Goal: Task Accomplishment & Management: Manage account settings

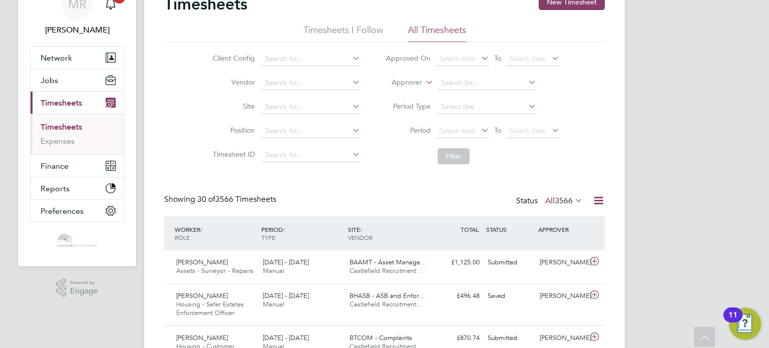
drag, startPoint x: 75, startPoint y: 118, endPoint x: 78, endPoint y: 125, distance: 7.4
click at [76, 121] on ul "Timesheets Expenses" at bounding box center [77, 134] width 93 height 41
click at [79, 127] on link "Timesheets" at bounding box center [62, 127] width 42 height 10
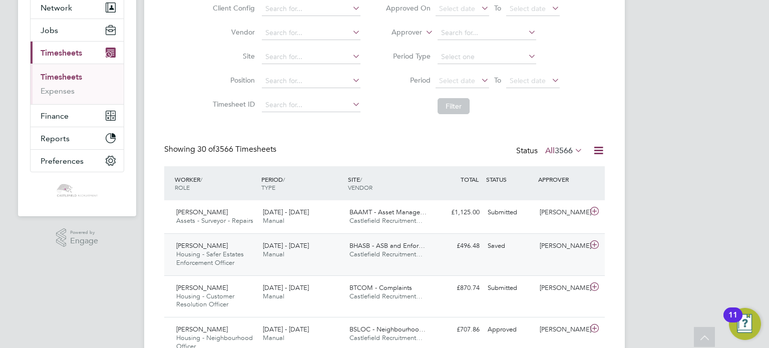
click at [371, 238] on div "BHASB - ASB and Enfor… Castlefield Recruitment…" at bounding box center [388, 250] width 87 height 25
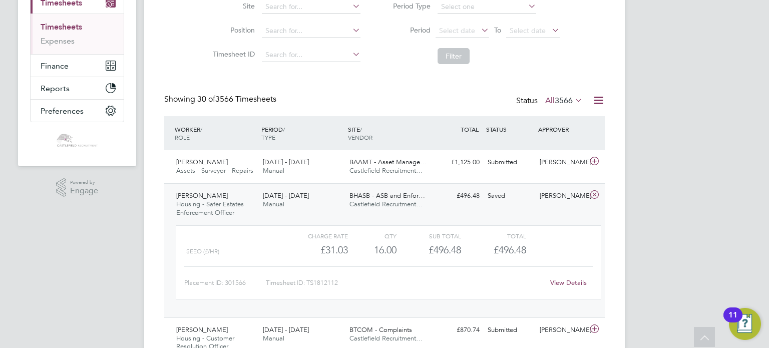
click at [559, 282] on link "View Details" at bounding box center [568, 282] width 37 height 9
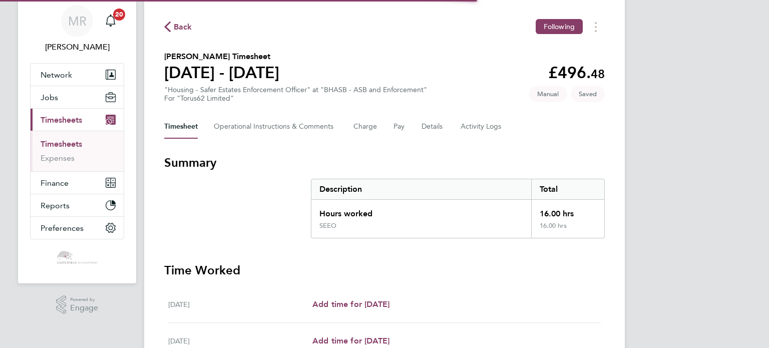
scroll to position [338, 0]
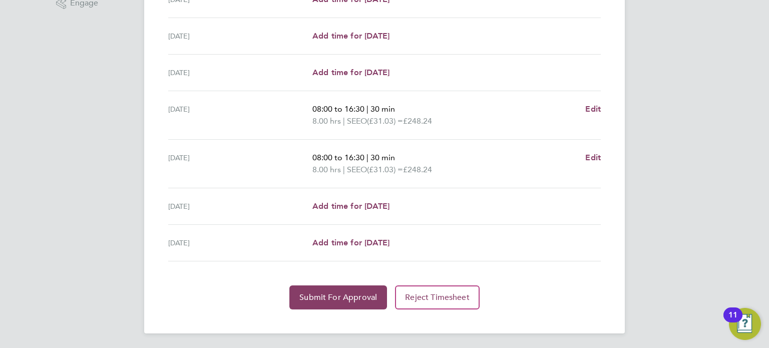
click at [332, 282] on section "Time Worked [DATE] Add time for [DATE] Add time for [DATE] [DATE] Add time for …" at bounding box center [384, 133] width 440 height 352
click at [335, 295] on span "Submit For Approval" at bounding box center [338, 297] width 78 height 10
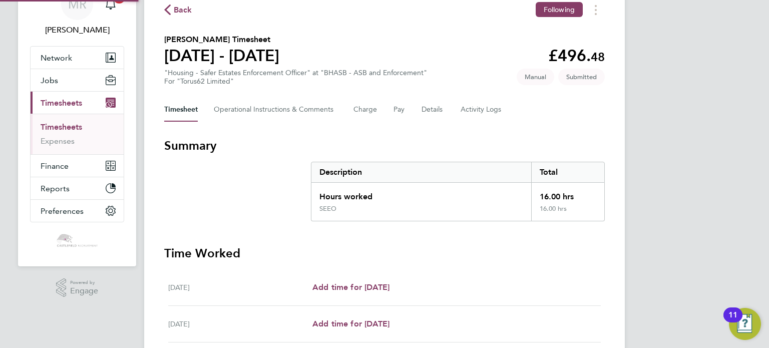
scroll to position [0, 0]
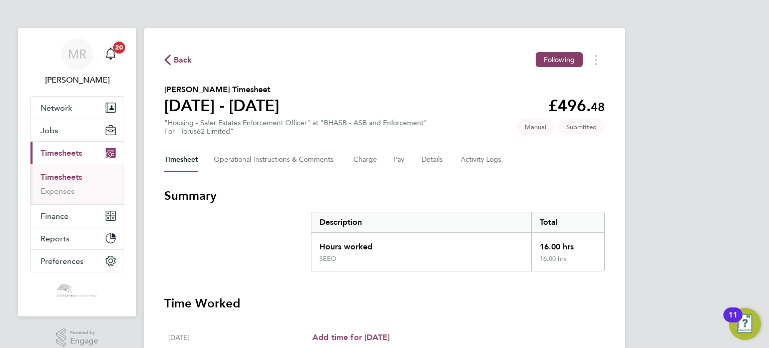
click at [172, 54] on button "Back" at bounding box center [178, 60] width 28 height 13
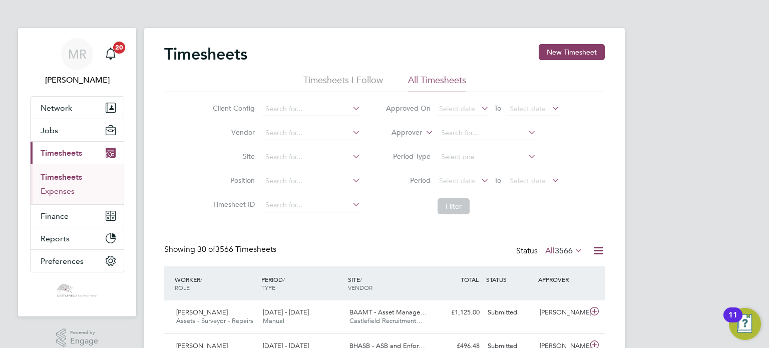
click at [58, 186] on link "Expenses" at bounding box center [58, 191] width 34 height 10
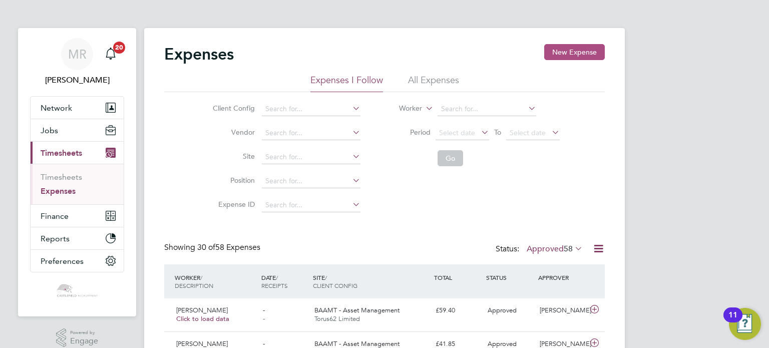
click at [555, 59] on button "New Expense" at bounding box center [574, 52] width 61 height 16
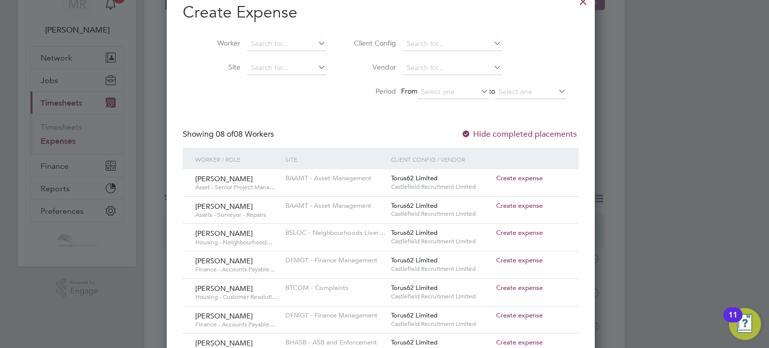
click at [515, 206] on span "Create expense" at bounding box center [519, 205] width 47 height 9
type input "[PERSON_NAME]"
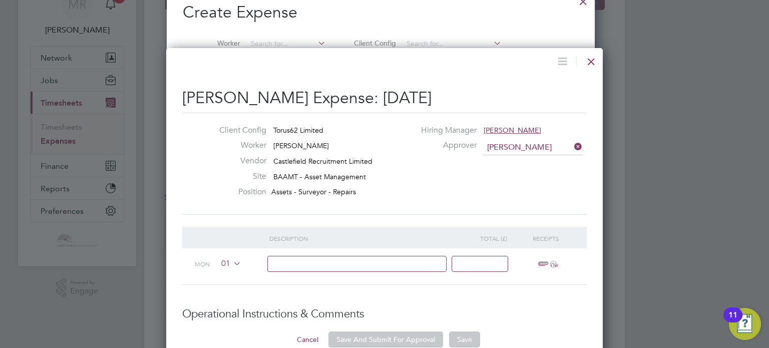
click at [232, 273] on div "01" at bounding box center [242, 263] width 54 height 31
click at [234, 269] on div "01" at bounding box center [242, 263] width 54 height 31
click at [231, 265] on icon at bounding box center [231, 263] width 0 height 8
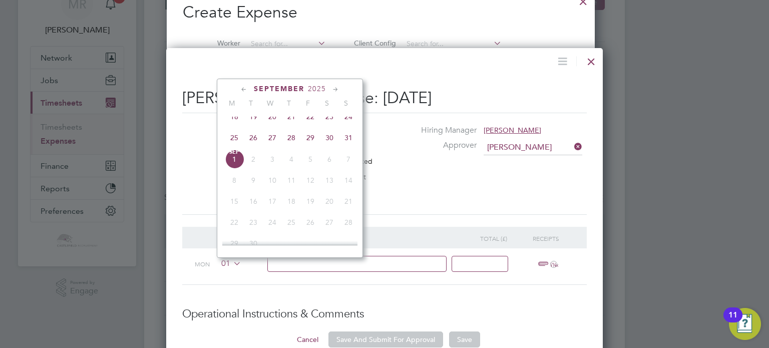
click at [326, 147] on span "30" at bounding box center [329, 137] width 19 height 19
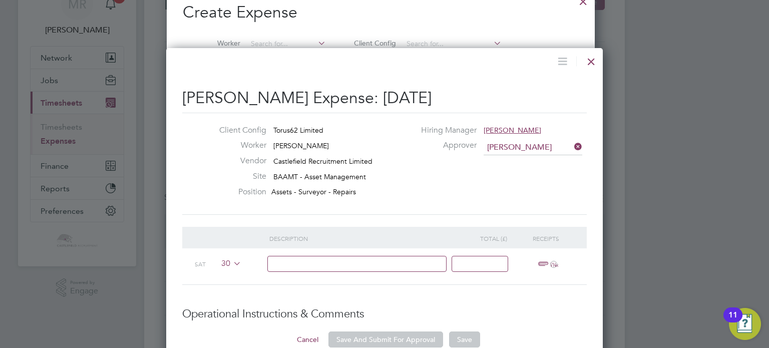
click at [294, 262] on input at bounding box center [357, 264] width 180 height 17
type input "Mileage"
drag, startPoint x: 486, startPoint y: 264, endPoint x: 232, endPoint y: 234, distance: 256.0
click at [486, 264] on input at bounding box center [479, 264] width 57 height 17
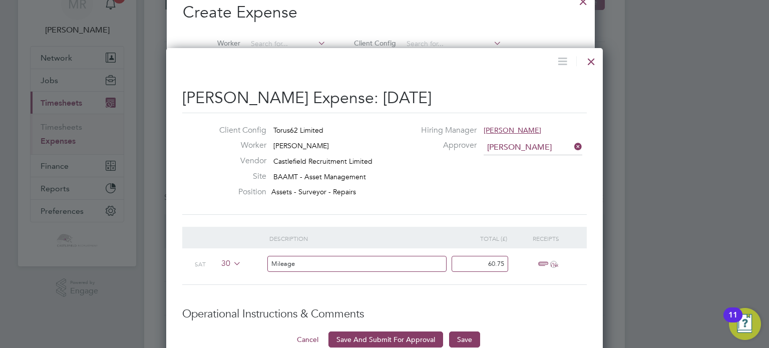
type input "60.75"
drag, startPoint x: 547, startPoint y: 254, endPoint x: 549, endPoint y: 260, distance: 6.3
click at [547, 254] on div "ï¼‹" at bounding box center [546, 264] width 62 height 32
click at [550, 261] on span "ï¼‹" at bounding box center [546, 264] width 22 height 12
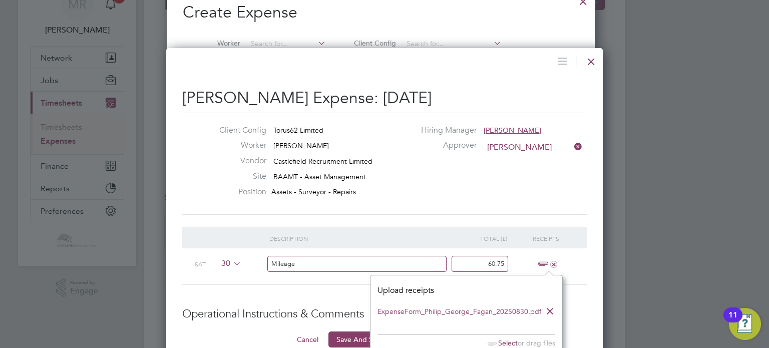
click at [484, 188] on div "Client Config Torus62 Limited Worker [PERSON_NAME] Vendor Castlefield Recruitme…" at bounding box center [384, 163] width 412 height 77
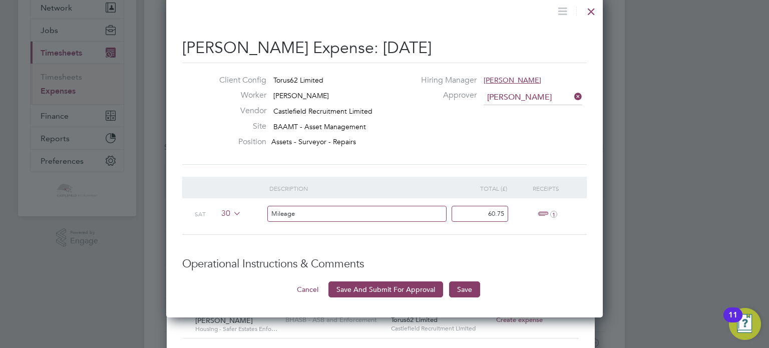
click at [382, 278] on ng-form "Description Total (£) Receipts Sat 30 Mileage 60.75 1 Operational Instructions …" at bounding box center [384, 237] width 404 height 121
click at [554, 214] on icon "1" at bounding box center [553, 214] width 7 height 7
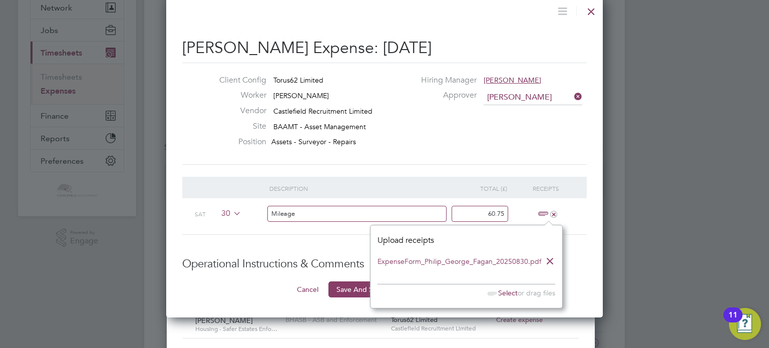
drag, startPoint x: 615, startPoint y: 258, endPoint x: 608, endPoint y: 258, distance: 7.5
click at [614, 258] on div at bounding box center [384, 174] width 769 height 348
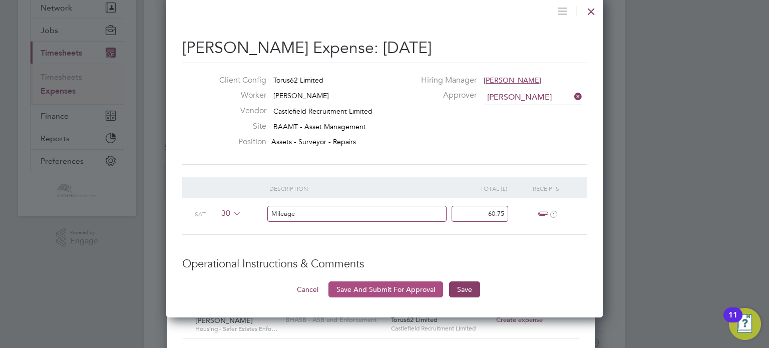
click at [431, 280] on ng-form "Description Total (£) Receipts Sat 30 Mileage 60.75 1 Operational Instructions …" at bounding box center [384, 237] width 404 height 121
click at [434, 284] on button "Save And Submit For Approval" at bounding box center [385, 289] width 115 height 16
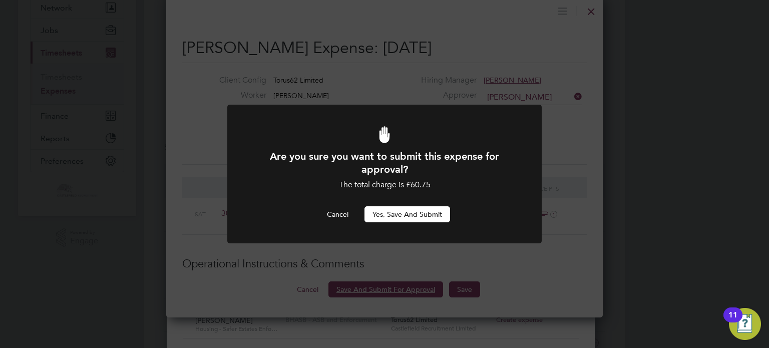
click at [422, 219] on button "Yes, Save and Submit" at bounding box center [407, 214] width 86 height 16
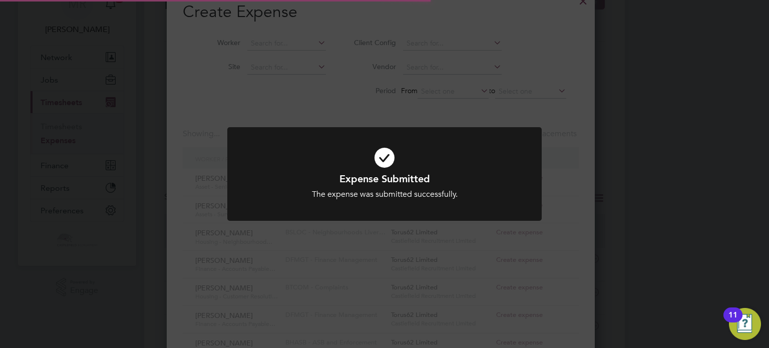
click at [507, 201] on div "Expense Submitted The expense was submitted successfully. Cancel Okay" at bounding box center [384, 180] width 314 height 106
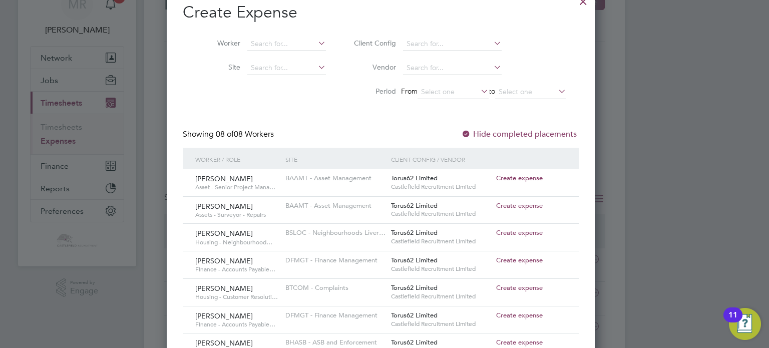
scroll to position [5, 5]
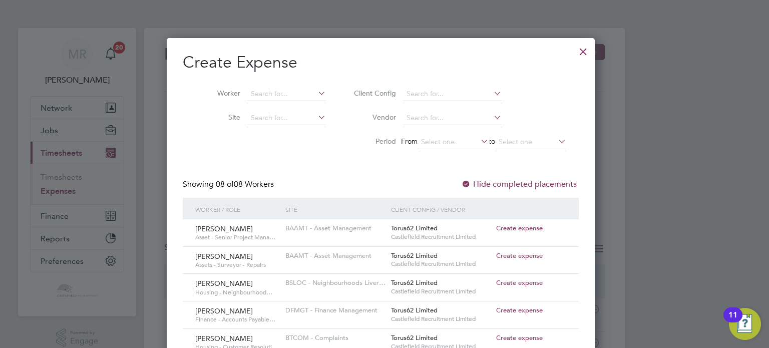
click at [587, 53] on div at bounding box center [583, 49] width 18 height 18
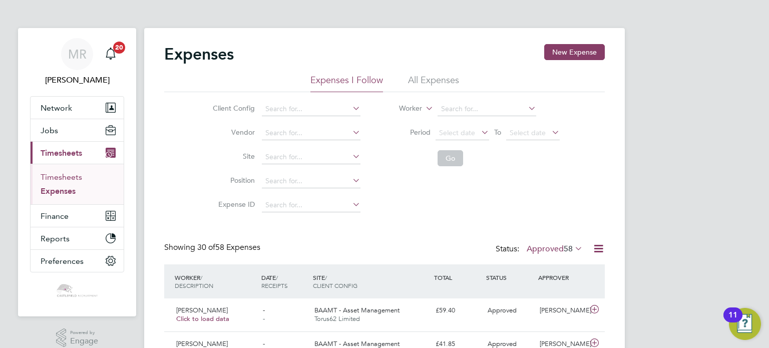
click at [78, 178] on link "Timesheets" at bounding box center [62, 177] width 42 height 10
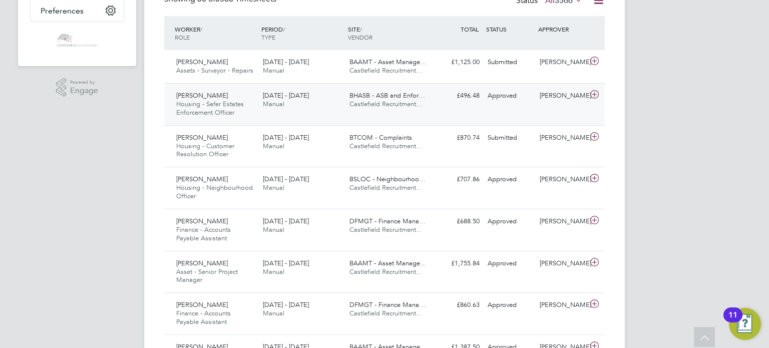
click at [204, 122] on div "Angus Macdonald Housing - Safer Estates Enforcement Officer 25 - 31 Aug 2025 25…" at bounding box center [384, 104] width 440 height 42
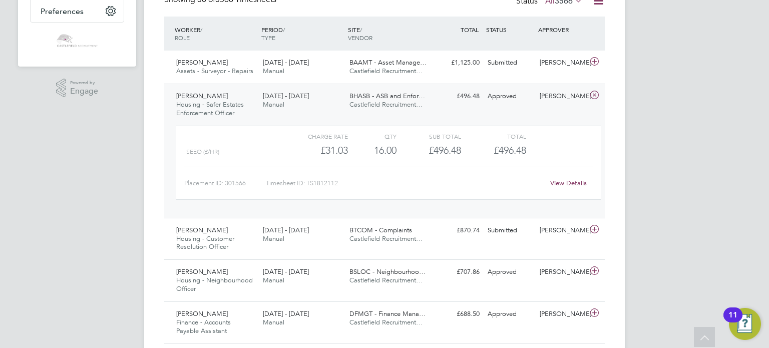
scroll to position [250, 0]
click at [335, 234] on div "25 - 31 Aug 2025 Manual" at bounding box center [302, 234] width 87 height 25
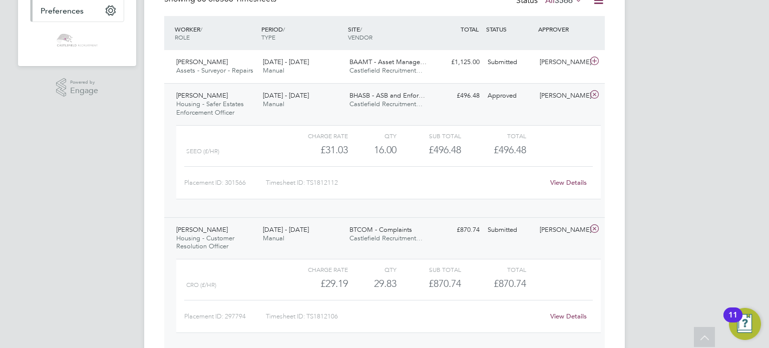
scroll to position [0, 0]
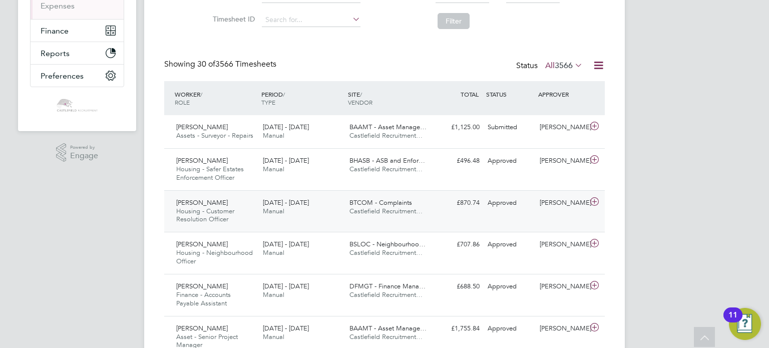
click at [249, 190] on div "Andy Carberry Housing - Customer Resolution Officer 25 - 31 Aug 2025 25 - 31 Au…" at bounding box center [384, 211] width 440 height 42
